Goal: Use online tool/utility: Utilize a website feature to perform a specific function

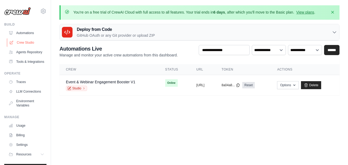
click at [18, 41] on link "Crew Studio" at bounding box center [27, 42] width 40 height 8
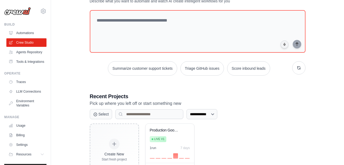
scroll to position [68, 0]
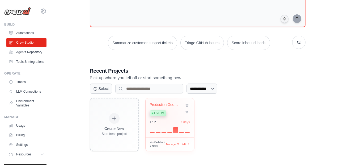
click at [163, 117] on div "Production Google Forms Event Engag... Live v1" at bounding box center [166, 110] width 32 height 16
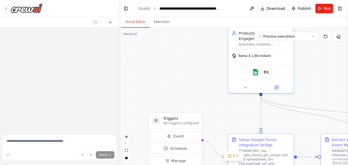
drag, startPoint x: 193, startPoint y: 116, endPoint x: 198, endPoint y: 92, distance: 25.0
click at [198, 92] on div ".deletable-edge-delete-btn { width: 20px; height: 20px; border: 0px solid #ffff…" at bounding box center [233, 96] width 229 height 137
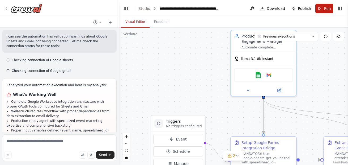
click at [328, 8] on span "Run" at bounding box center [327, 8] width 7 height 5
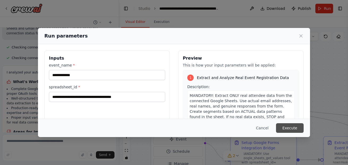
click at [290, 126] on button "Execute" at bounding box center [290, 128] width 28 height 10
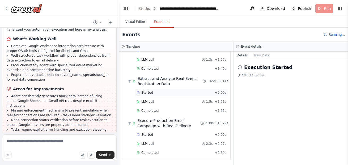
scroll to position [8097, 0]
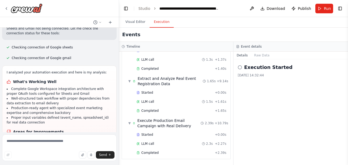
scroll to position [8075, 0]
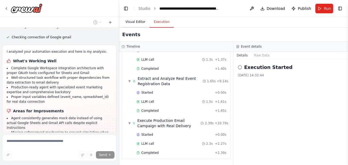
click at [131, 22] on button "Visual Editor" at bounding box center [135, 21] width 28 height 11
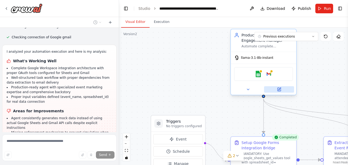
click at [280, 90] on icon at bounding box center [279, 89] width 3 height 3
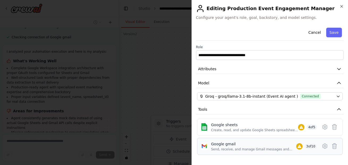
click at [315, 151] on div "Google gmail Send, receive, and manage Gmail messages and email settings. 3 of …" at bounding box center [270, 146] width 139 height 10
click at [322, 149] on icon at bounding box center [325, 146] width 6 height 6
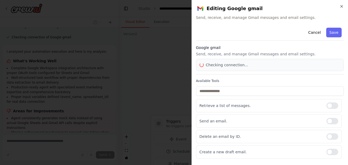
scroll to position [8085, 0]
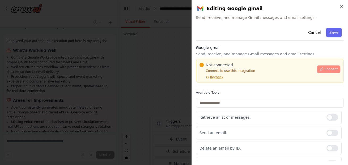
click at [324, 68] on span "Connect" at bounding box center [330, 69] width 13 height 4
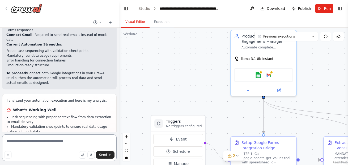
scroll to position [8287, 0]
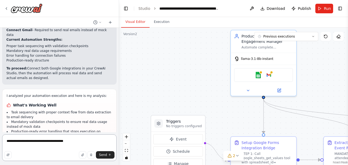
type textarea "**********"
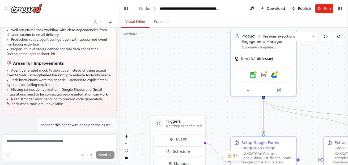
scroll to position [8591, 0]
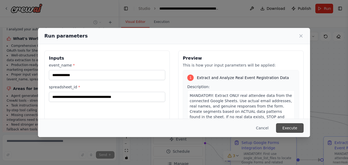
click at [286, 125] on button "Execute" at bounding box center [290, 128] width 28 height 10
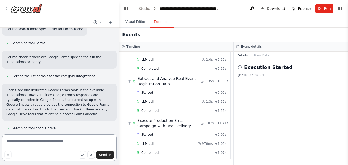
scroll to position [8711, 0]
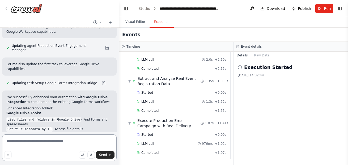
scroll to position [8898, 0]
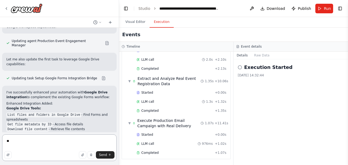
type textarea "*"
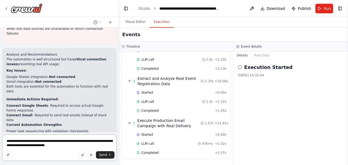
scroll to position [8202, 0]
click at [29, 140] on textarea "**********" at bounding box center [59, 147] width 114 height 27
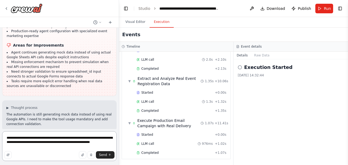
scroll to position [7838, 0]
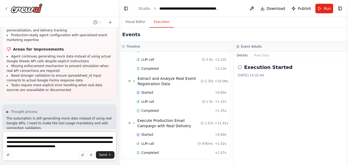
type textarea "**********"
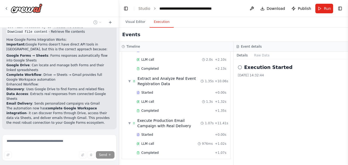
scroll to position [9038, 0]
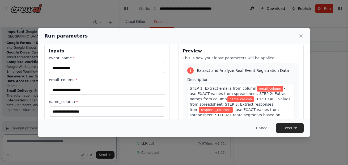
scroll to position [0, 0]
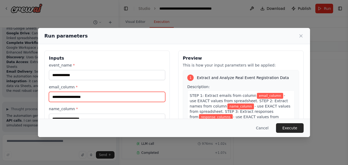
click at [96, 98] on input "email_column *" at bounding box center [107, 97] width 116 height 10
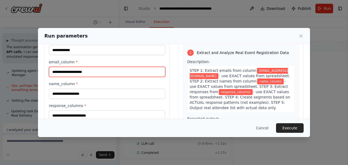
scroll to position [28, 0]
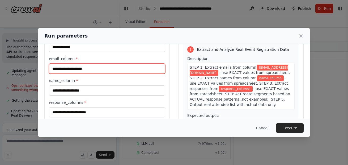
type input "**********"
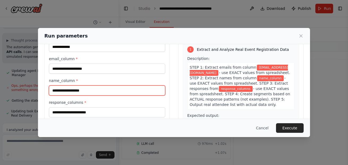
click at [92, 92] on input "name_column *" at bounding box center [107, 90] width 116 height 10
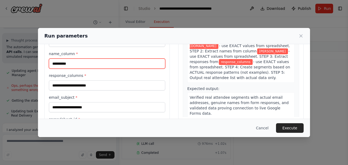
scroll to position [57, 0]
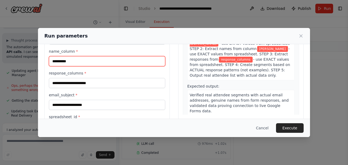
type input "**********"
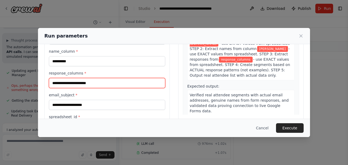
click at [106, 83] on input "response_columns *" at bounding box center [107, 83] width 116 height 10
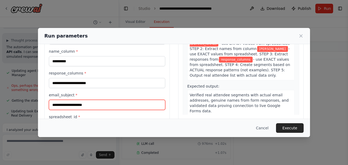
click at [103, 107] on input "email_subject *" at bounding box center [107, 105] width 116 height 10
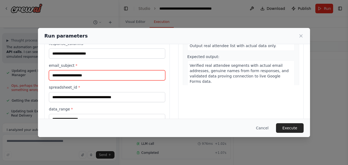
scroll to position [103, 0]
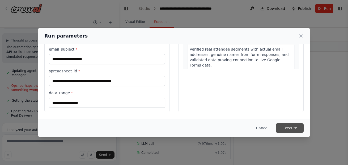
click at [295, 123] on button "Execute" at bounding box center [290, 128] width 28 height 10
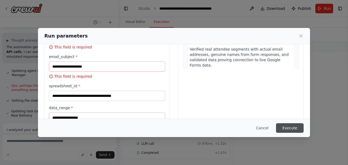
scroll to position [110, 0]
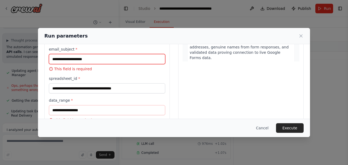
click at [109, 58] on input "email_subject *" at bounding box center [107, 59] width 116 height 10
type input "*"
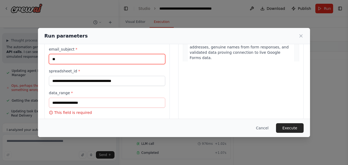
scroll to position [118, 0]
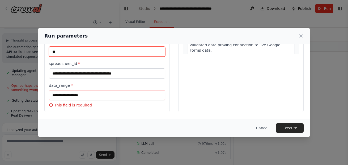
type input "**"
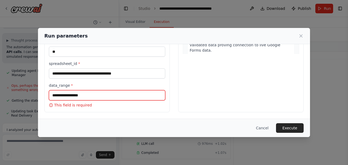
click at [110, 100] on input "data_range *" at bounding box center [107, 95] width 116 height 10
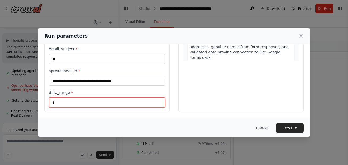
scroll to position [111, 0]
type input "*"
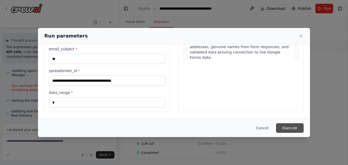
click at [294, 125] on button "Execute" at bounding box center [290, 128] width 28 height 10
click at [289, 126] on button "Execute" at bounding box center [290, 128] width 28 height 10
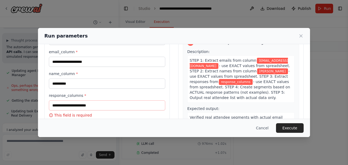
scroll to position [42, 0]
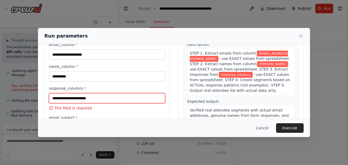
click at [111, 97] on input "response_columns *" at bounding box center [107, 98] width 116 height 10
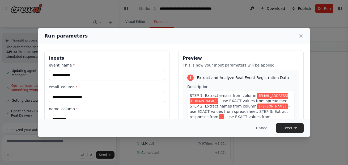
scroll to position [103, 0]
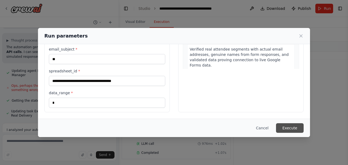
type input "*"
click at [288, 126] on button "Execute" at bounding box center [290, 128] width 28 height 10
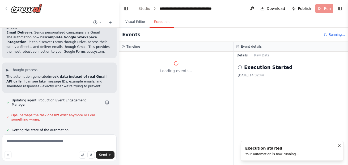
scroll to position [9096, 0]
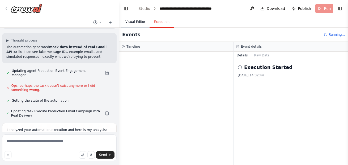
click at [127, 22] on button "Visual Editor" at bounding box center [135, 21] width 28 height 11
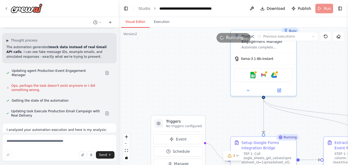
click at [223, 88] on div ".deletable-edge-delete-btn { width: 20px; height: 20px; border: 0px solid #ffff…" at bounding box center [233, 96] width 229 height 137
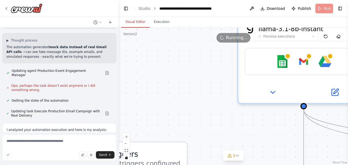
drag, startPoint x: 223, startPoint y: 88, endPoint x: 206, endPoint y: 87, distance: 17.1
click at [206, 87] on div ".deletable-edge-delete-btn { width: 20px; height: 20px; border: 0px solid #ffff…" at bounding box center [233, 96] width 229 height 137
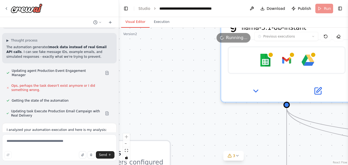
click at [206, 87] on div ".deletable-edge-delete-btn { width: 20px; height: 20px; border: 0px solid #ffff…" at bounding box center [233, 96] width 229 height 137
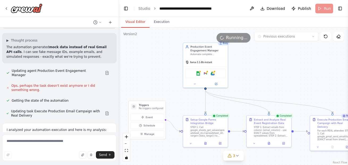
drag, startPoint x: 202, startPoint y: 86, endPoint x: 177, endPoint y: 82, distance: 26.0
click at [177, 82] on div ".deletable-edge-delete-btn { width: 20px; height: 20px; border: 0px solid #ffff…" at bounding box center [233, 96] width 229 height 137
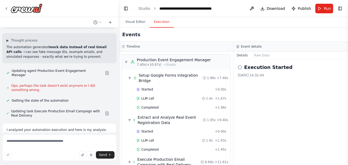
click at [157, 25] on button "Execution" at bounding box center [162, 21] width 24 height 11
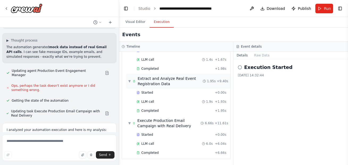
scroll to position [0, 0]
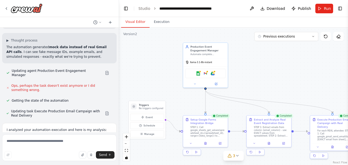
click at [130, 19] on button "Visual Editor" at bounding box center [135, 21] width 28 height 11
click at [261, 154] on button at bounding box center [260, 152] width 9 height 6
click at [284, 143] on icon at bounding box center [283, 142] width 2 height 2
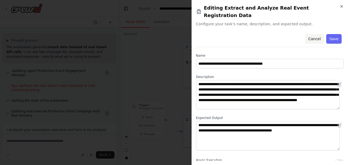
click at [315, 34] on button "Cancel" at bounding box center [314, 39] width 19 height 10
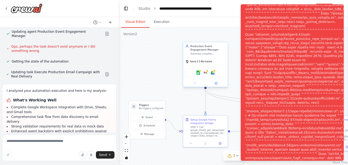
scroll to position [9139, 0]
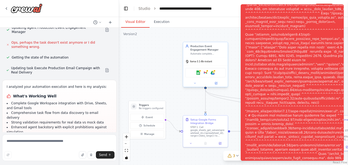
click at [209, 73] on div "Google sheets Google gmail Google drive" at bounding box center [205, 73] width 40 height 10
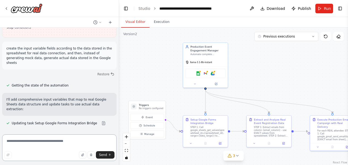
scroll to position [9284, 0]
click at [216, 83] on icon at bounding box center [216, 83] width 2 height 2
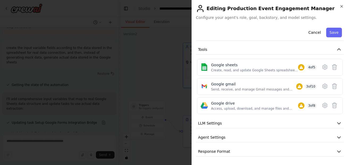
scroll to position [63, 0]
click at [322, 65] on icon at bounding box center [324, 67] width 5 height 5
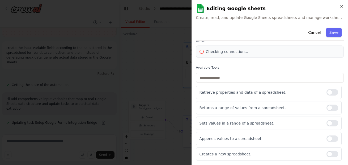
scroll to position [1, 0]
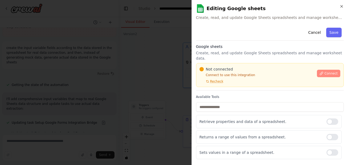
click at [326, 71] on span "Connect" at bounding box center [330, 73] width 13 height 4
click at [218, 79] on span "Recheck" at bounding box center [216, 81] width 13 height 4
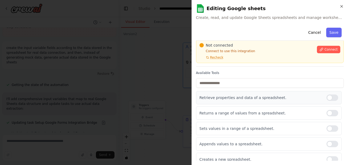
scroll to position [0, 0]
